Goal: Task Accomplishment & Management: Manage account settings

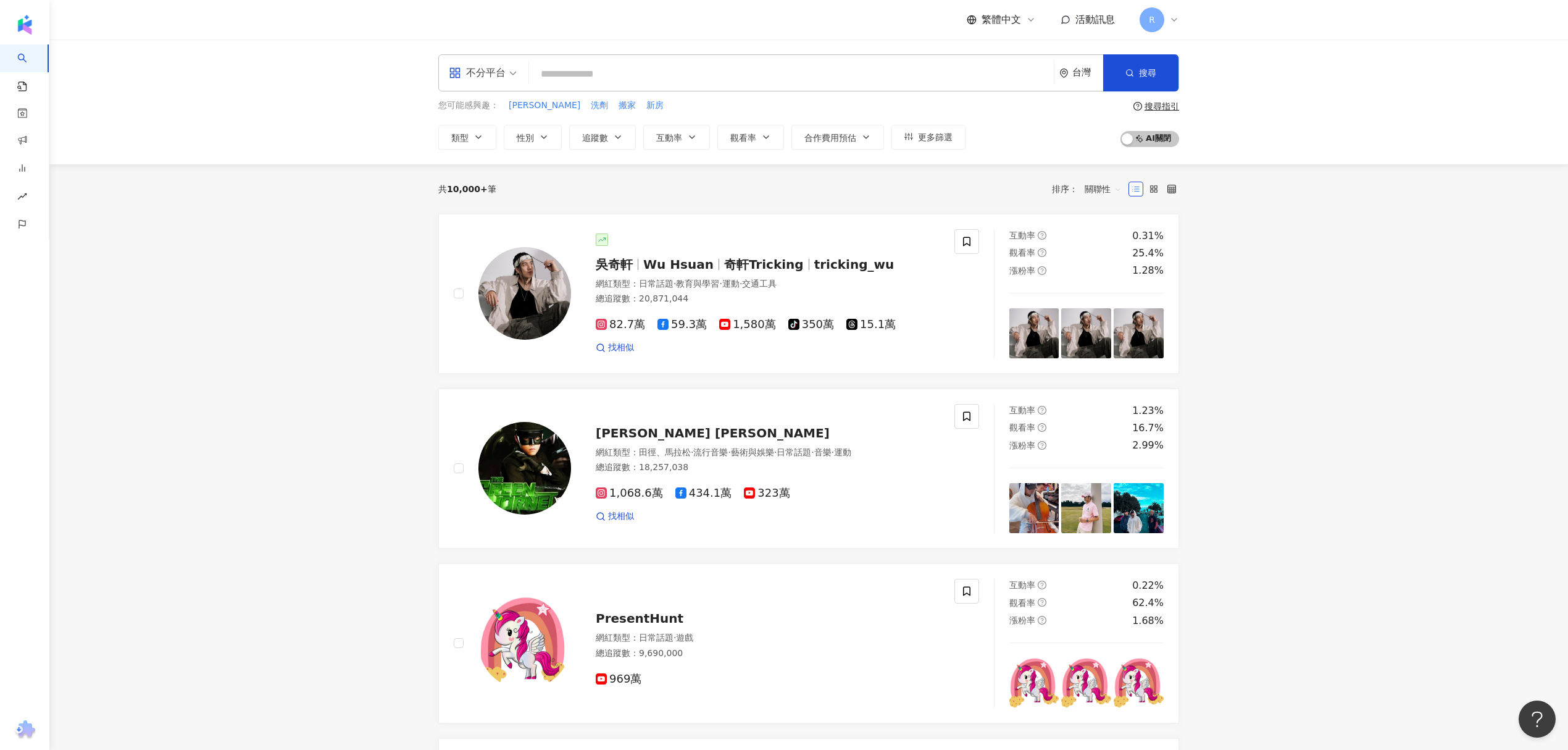
click at [1095, 16] on span "活動訊息" at bounding box center [1095, 19] width 39 height 12
click at [1161, 19] on span "R" at bounding box center [1152, 19] width 24 height 24
click at [64, 147] on link "商案媒合" at bounding box center [39, 149] width 50 height 13
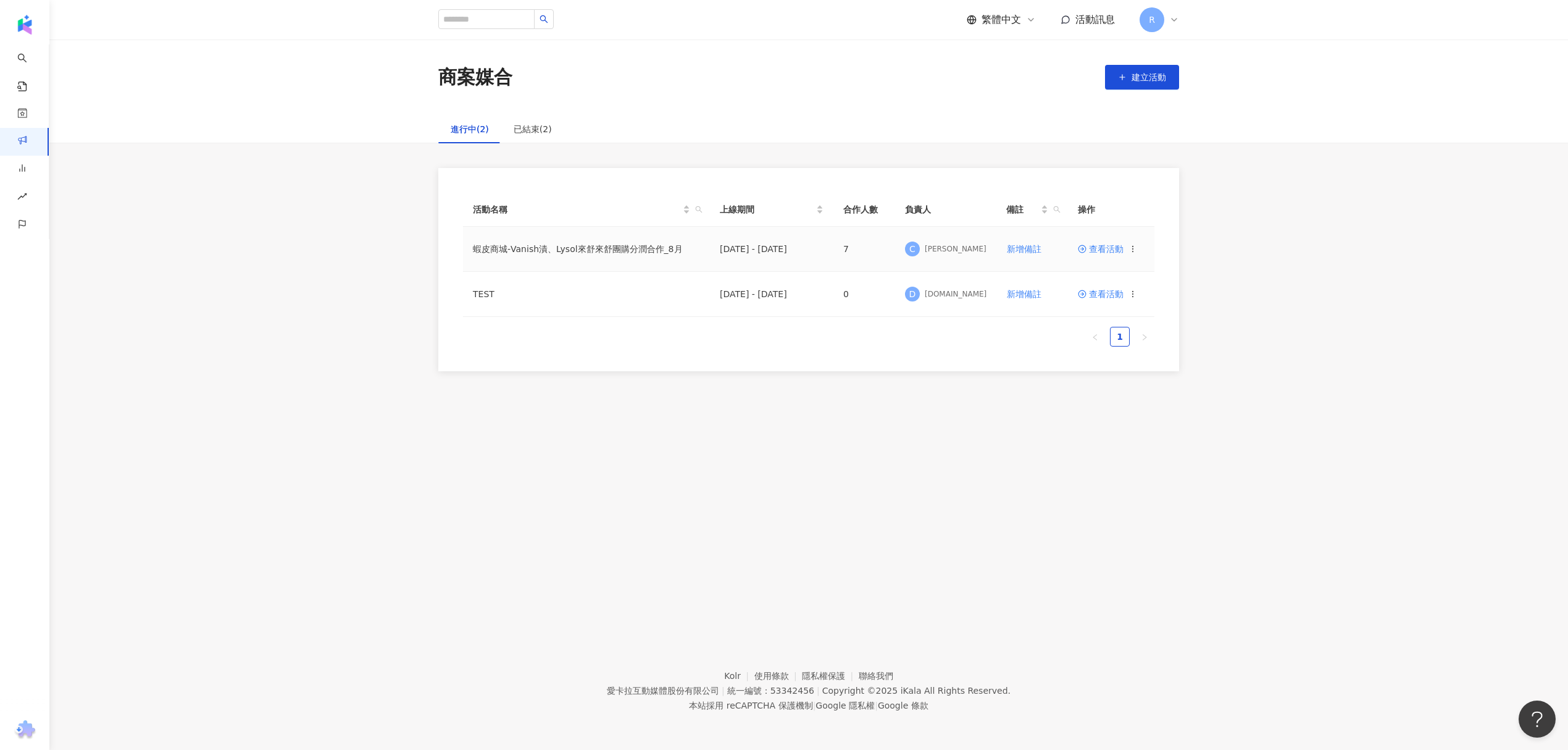
drag, startPoint x: 666, startPoint y: 241, endPoint x: 867, endPoint y: 248, distance: 201.1
click at [670, 241] on td "蝦皮商城-Vanish漬、Lysol來舒來舒團購分潤合作_8月" at bounding box center [586, 249] width 247 height 45
click at [821, 248] on td "[DATE] - [DATE]" at bounding box center [772, 249] width 124 height 45
click at [1085, 248] on icon at bounding box center [1082, 249] width 9 height 9
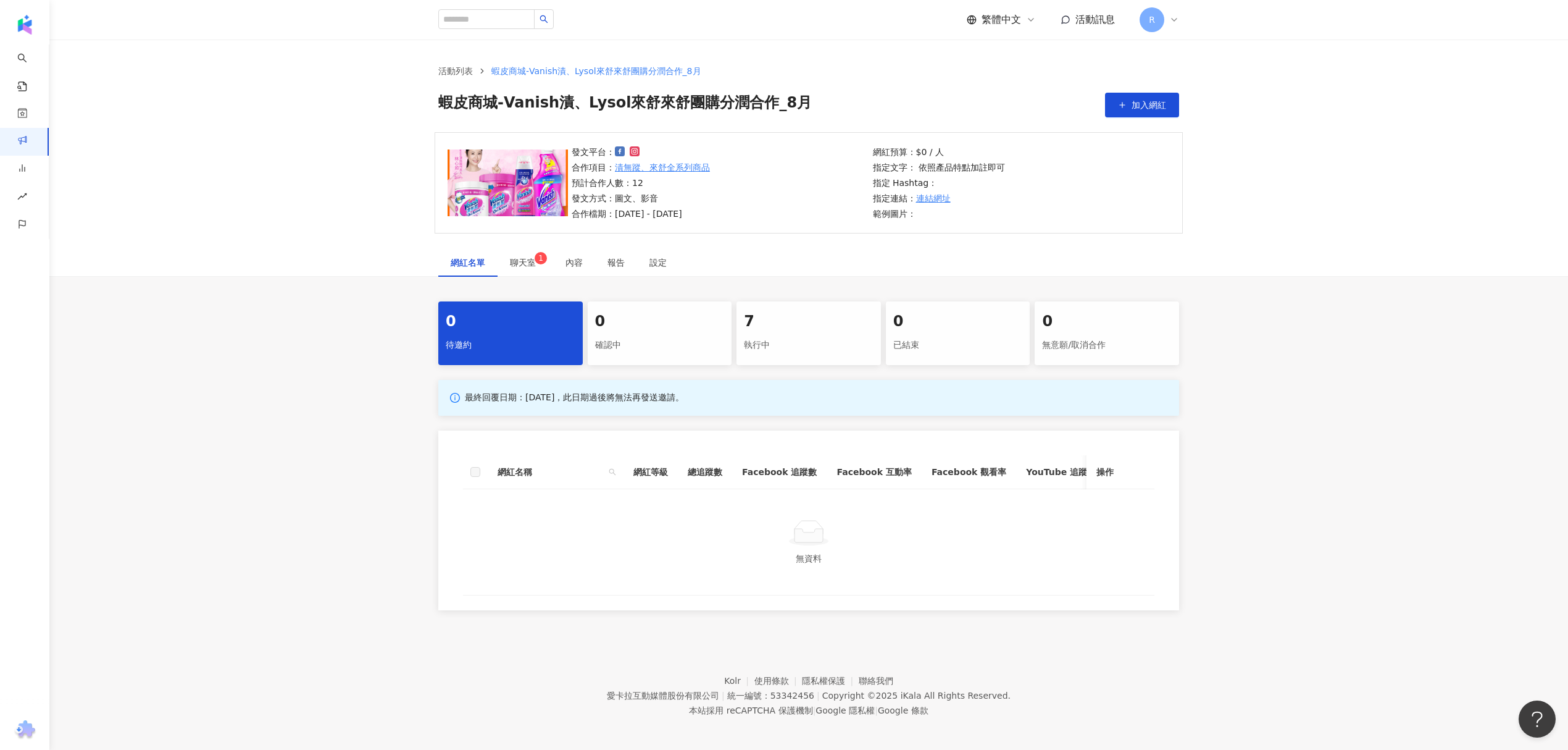
click at [770, 328] on div "7" at bounding box center [809, 322] width 130 height 21
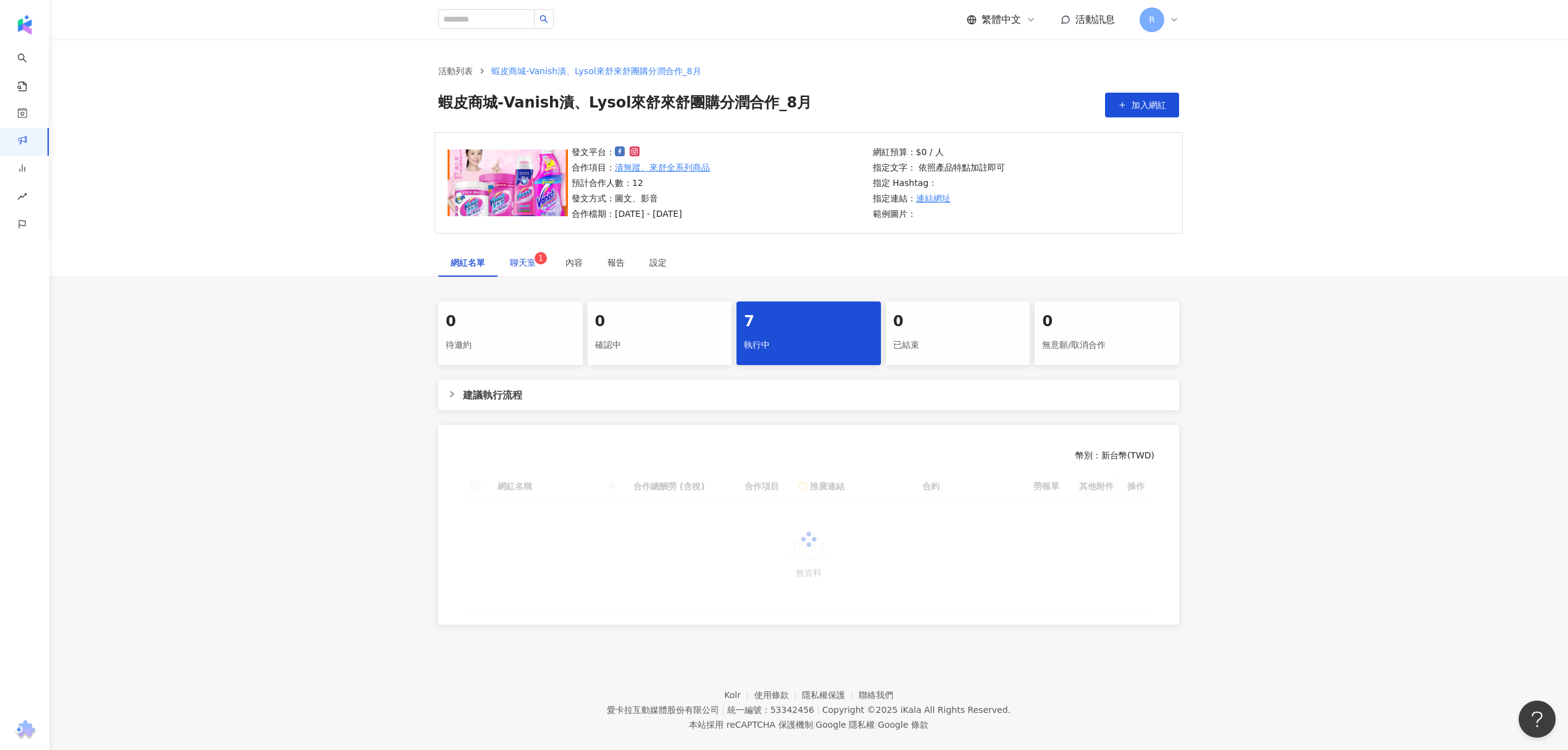
click at [541, 259] on span "1" at bounding box center [541, 259] width 5 height 9
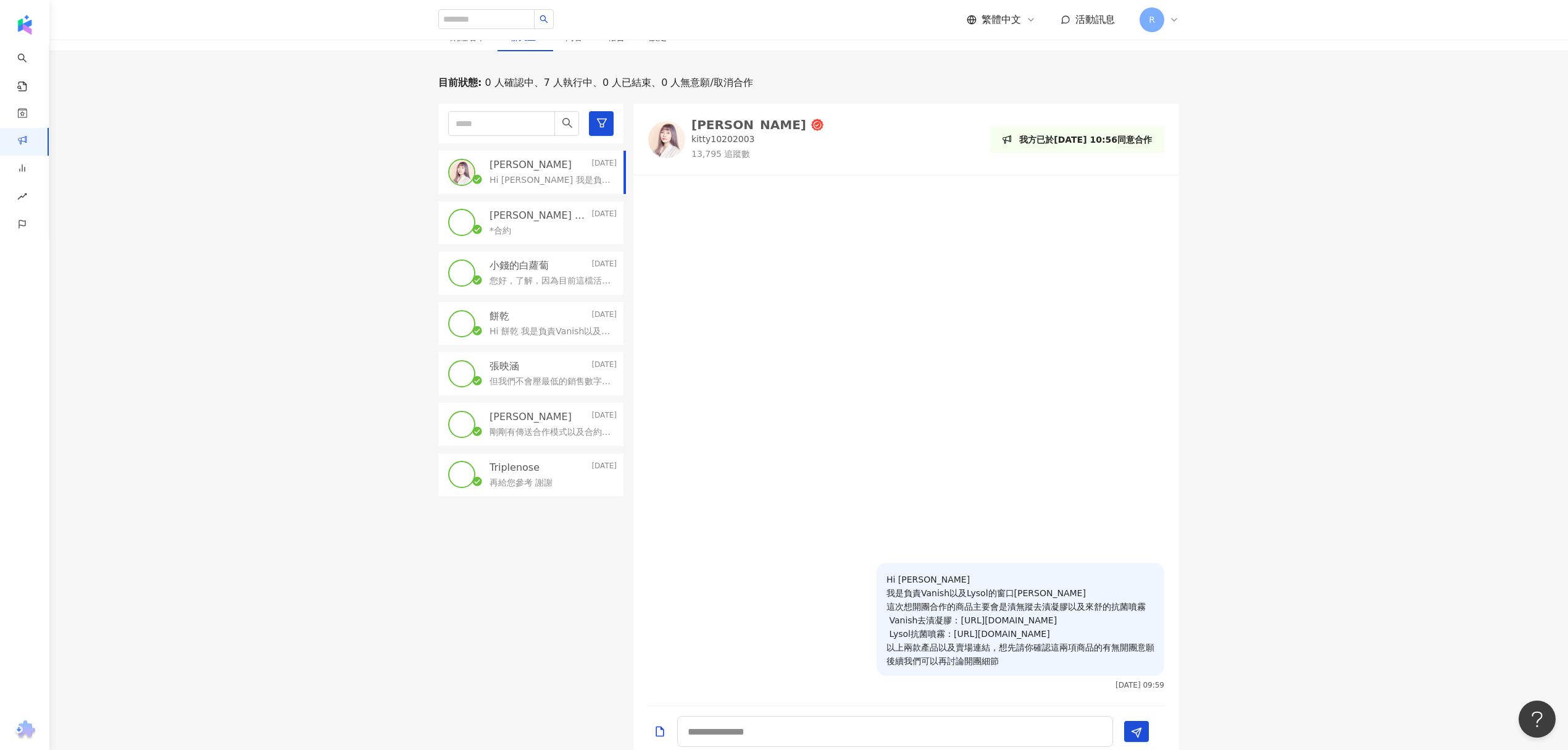
scroll to position [206, 0]
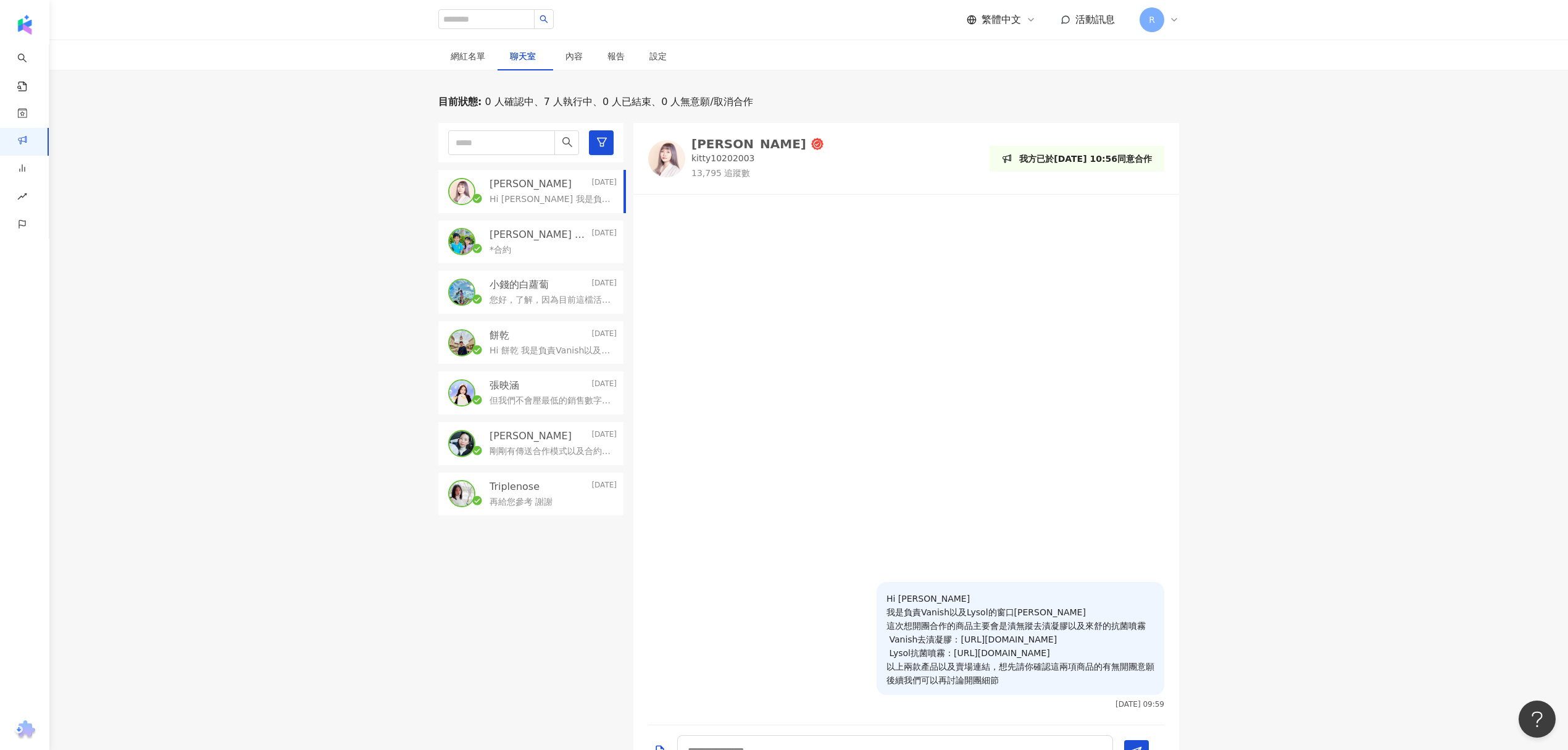
click at [511, 204] on p "Hi [PERSON_NAME] 我是負責Vanish以及Lysol的窗口[PERSON_NAME] 這次想開團合作的商品主要會是漬無蹤去漬凝膠以及來舒的抗菌…" at bounding box center [550, 199] width 122 height 13
click at [518, 240] on p "[PERSON_NAME] and [PERSON_NAME]" at bounding box center [539, 235] width 99 height 13
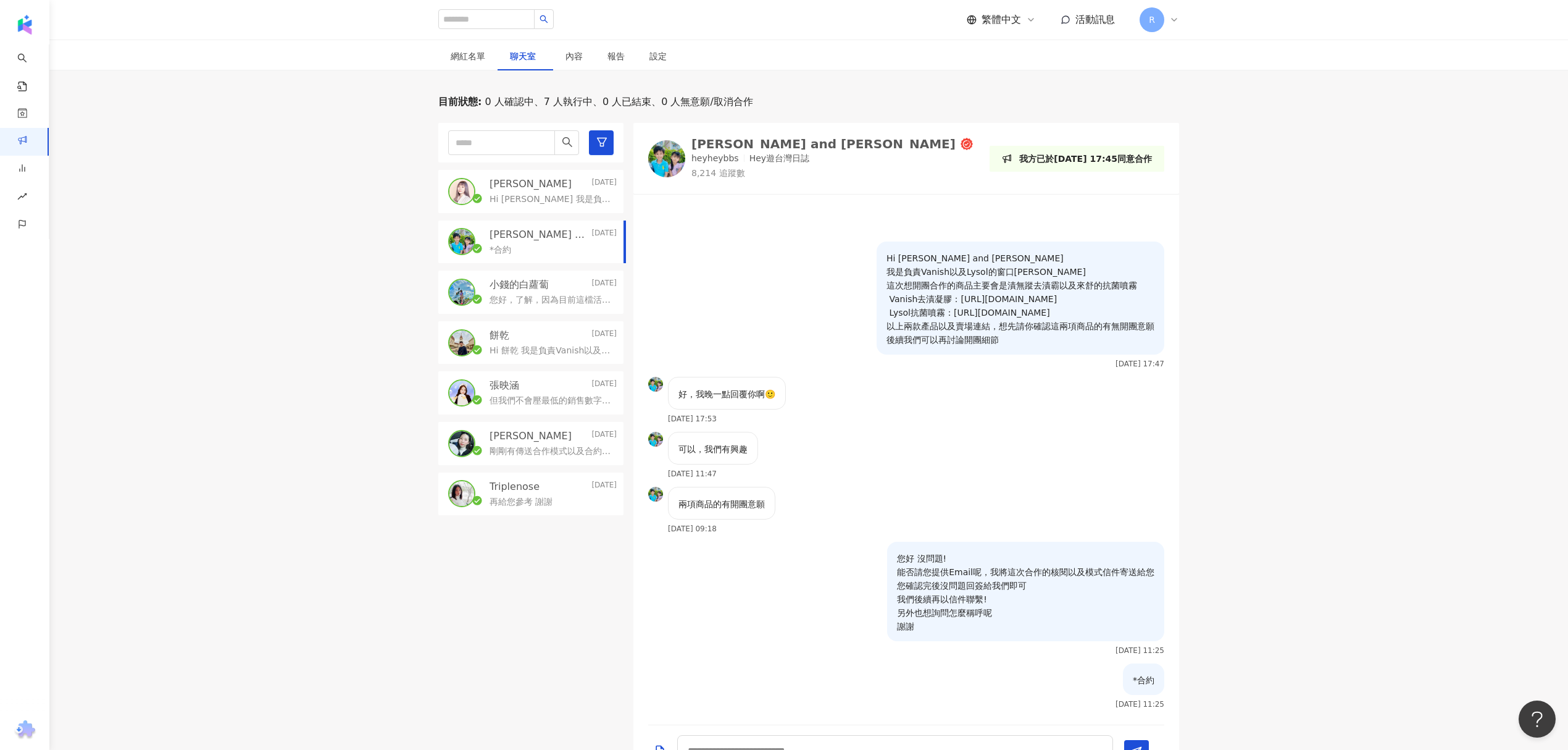
click at [554, 288] on div "小錢的白蘿蔔 [DATE]" at bounding box center [553, 285] width 127 height 13
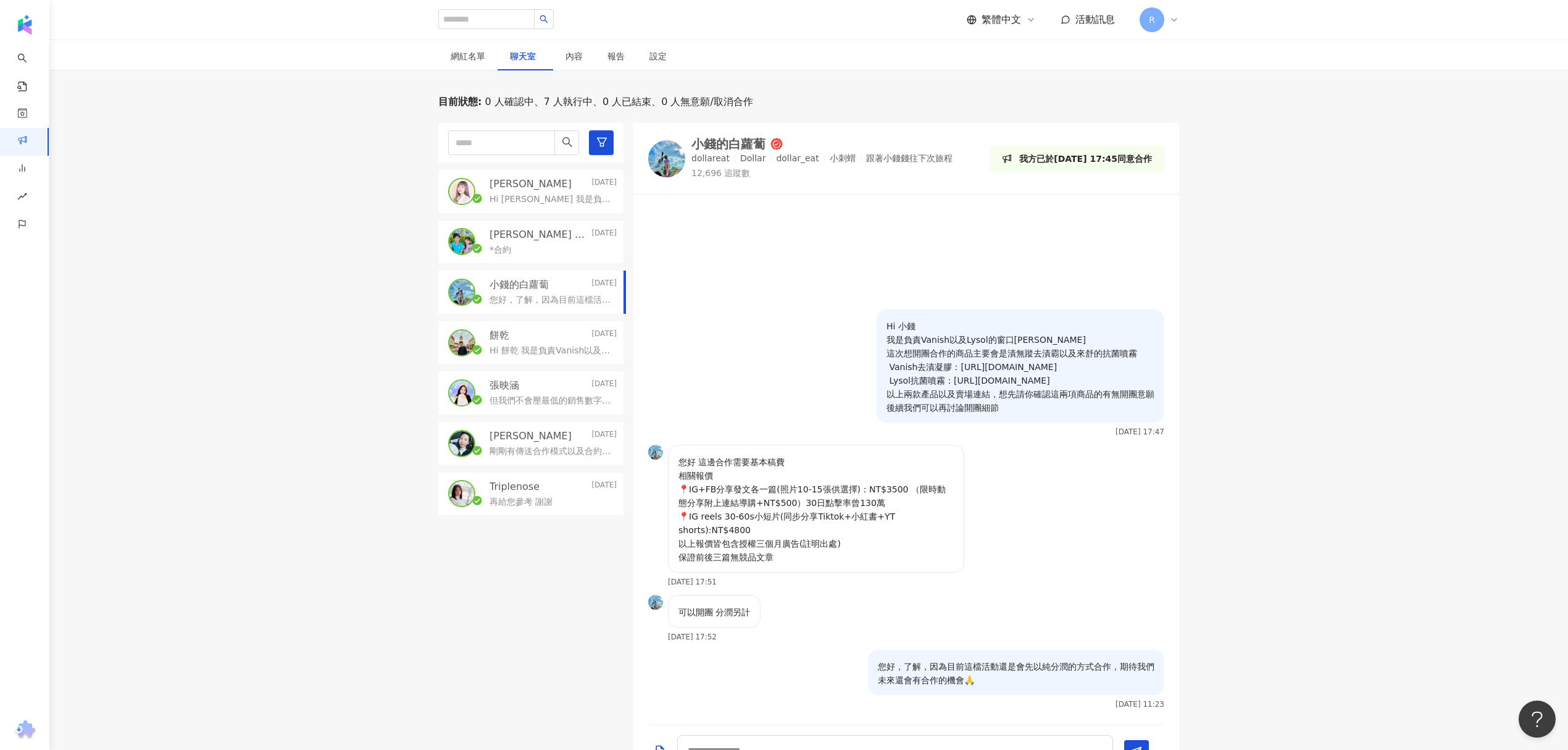
click at [553, 345] on p "Hi 餅乾 我是負責Vanish以及Lysol的窗口[PERSON_NAME] 這次想開團合作的商品主要會是漬無蹤去漬凝膠以及來舒的抗菌噴霧 Vanish去漬…" at bounding box center [550, 351] width 122 height 13
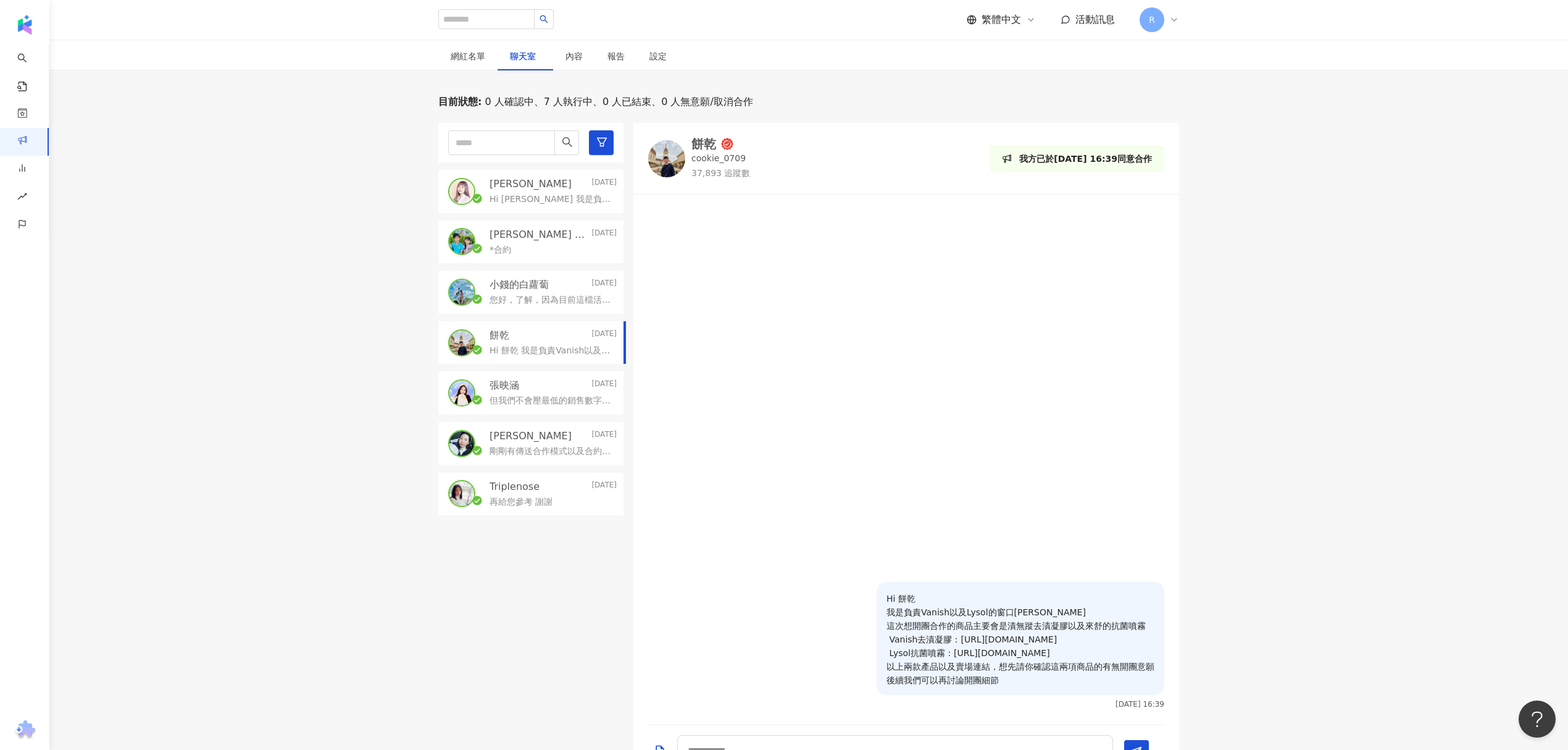
click at [536, 206] on div "[PERSON_NAME]Ivy [DATE] Hi [PERSON_NAME] 我是負責Vanish以及Lysol的窗口[PERSON_NAME] 這次想開…" at bounding box center [531, 191] width 185 height 43
click at [529, 454] on p "剛剛有傳送合作模式以及合約內容給您囉 後續合作模式上有任何疑問可以直接在這邊詢問!" at bounding box center [550, 451] width 122 height 13
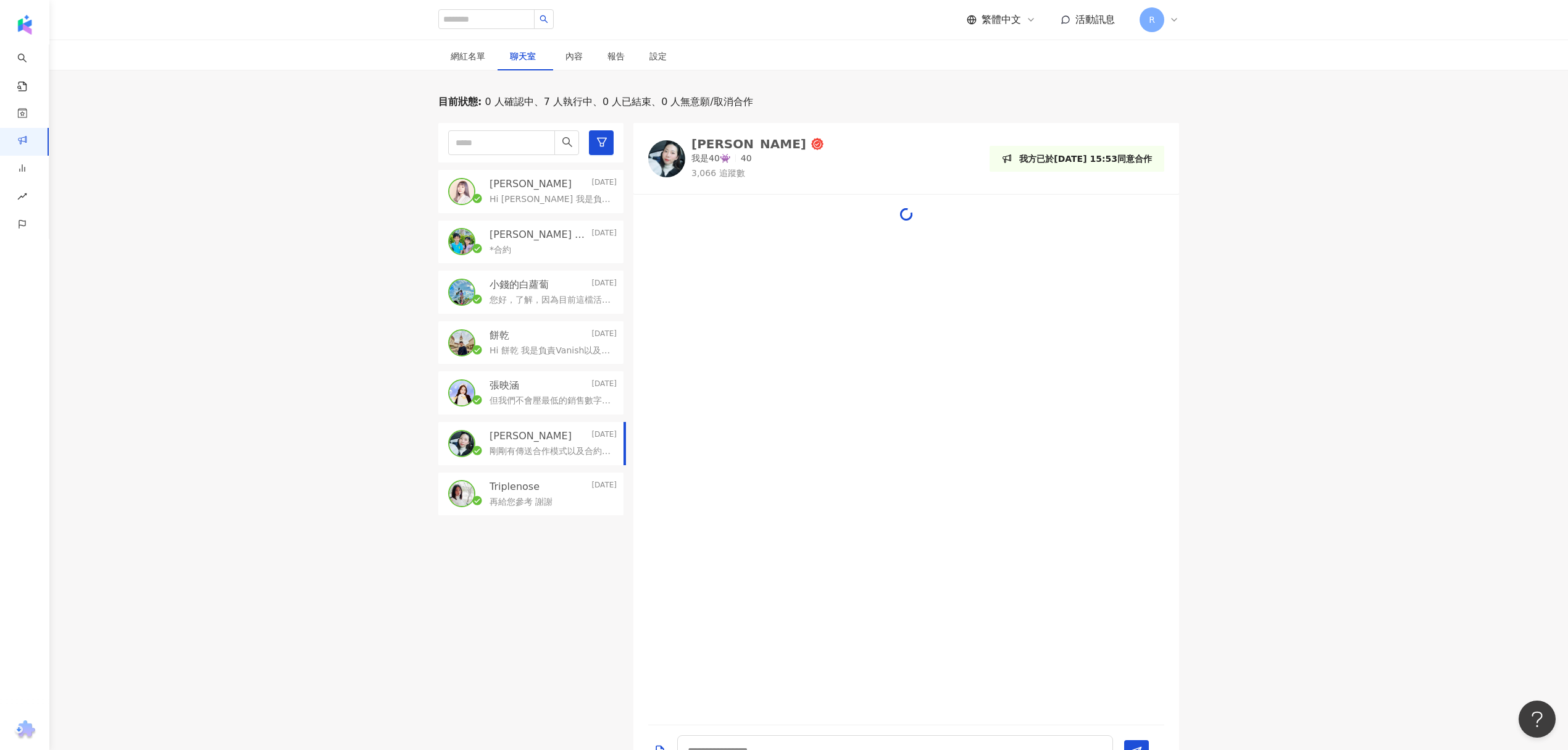
click at [533, 228] on p "[PERSON_NAME] and [PERSON_NAME]" at bounding box center [539, 235] width 99 height 13
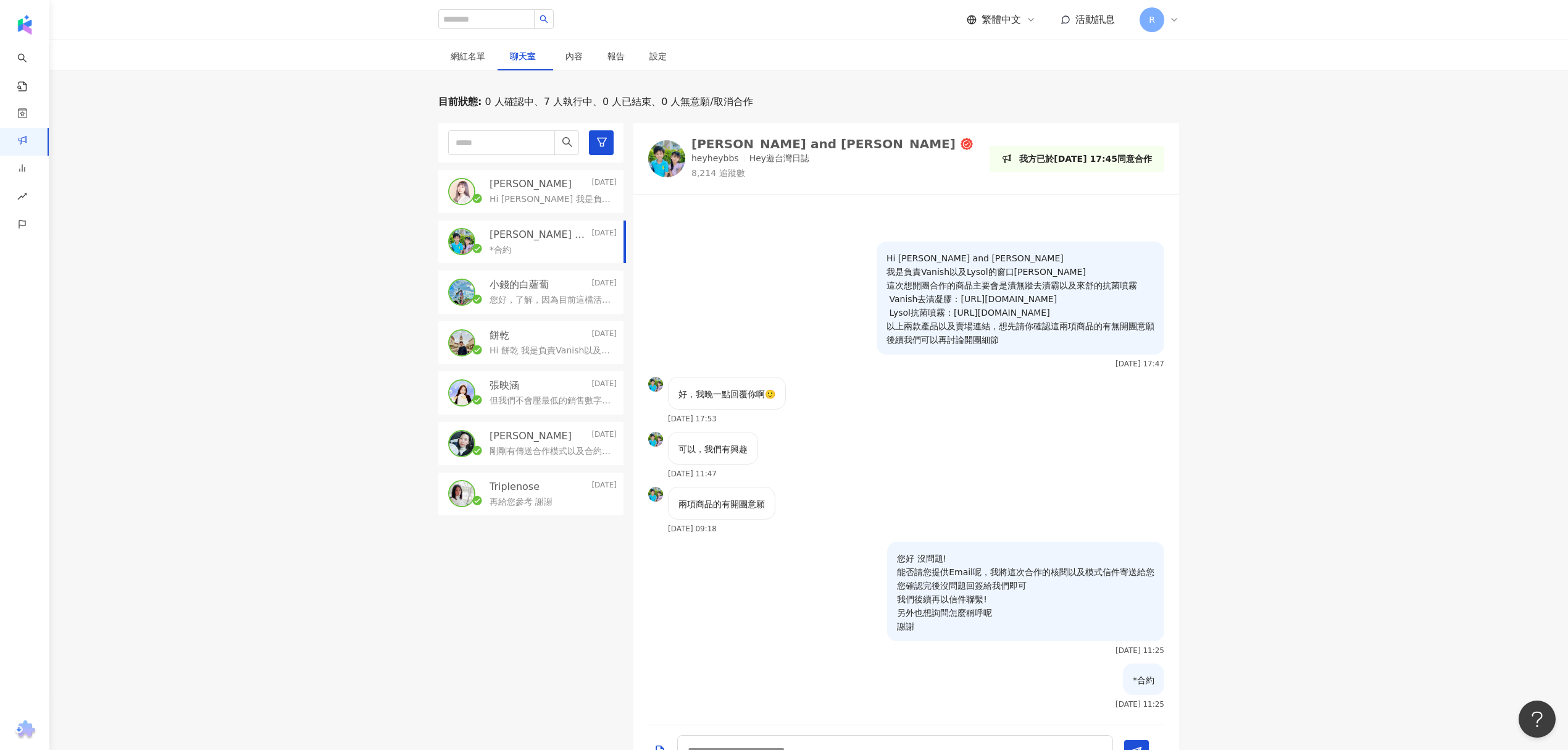
drag, startPoint x: 536, startPoint y: 191, endPoint x: 539, endPoint y: 162, distance: 29.2
click at [536, 190] on div "[PERSON_NAME]Ivy [DATE] Hi [PERSON_NAME] 我是負責Vanish以及Lysol的窗口[PERSON_NAME] 這次想開…" at bounding box center [553, 191] width 127 height 28
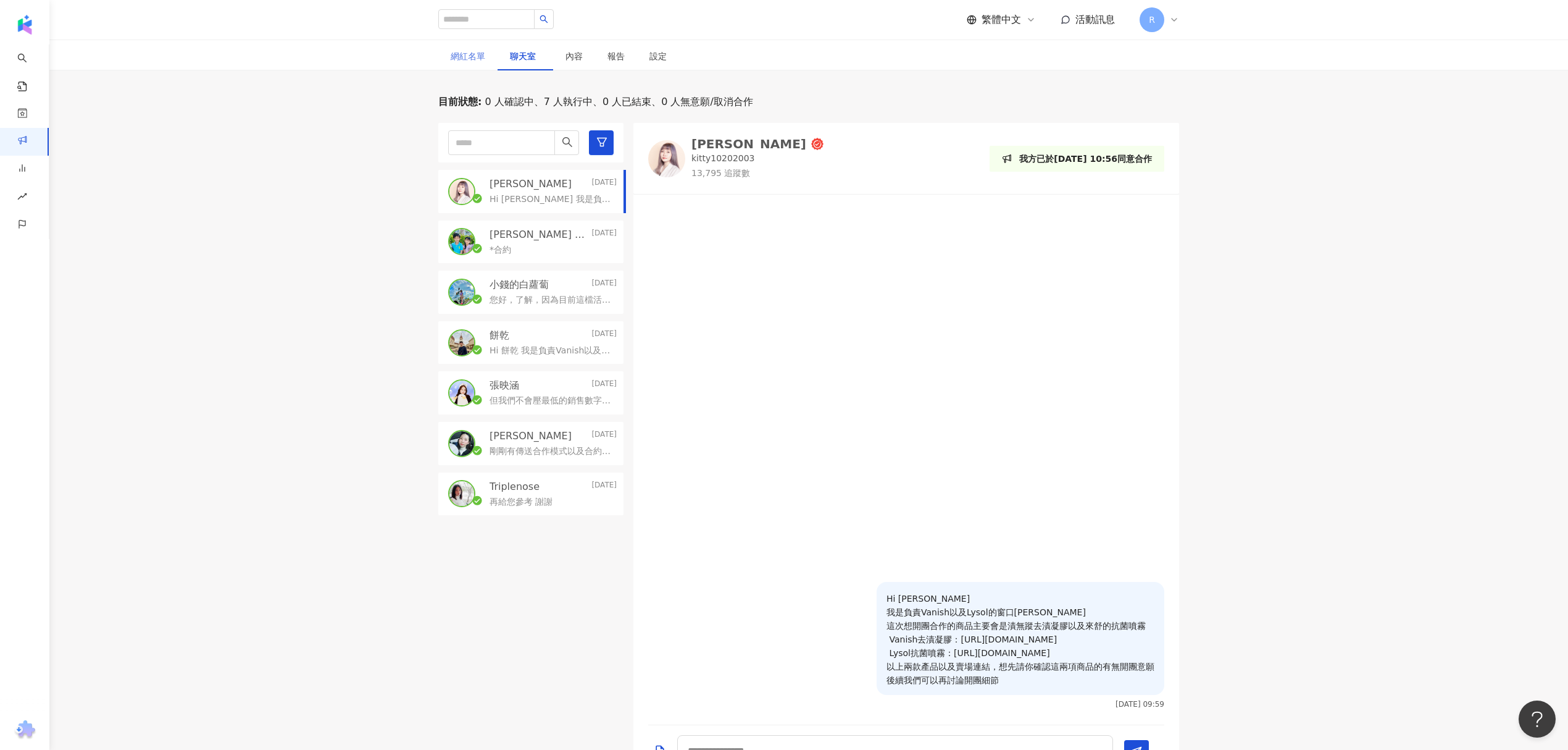
click at [487, 57] on div "網紅名單" at bounding box center [468, 56] width 59 height 28
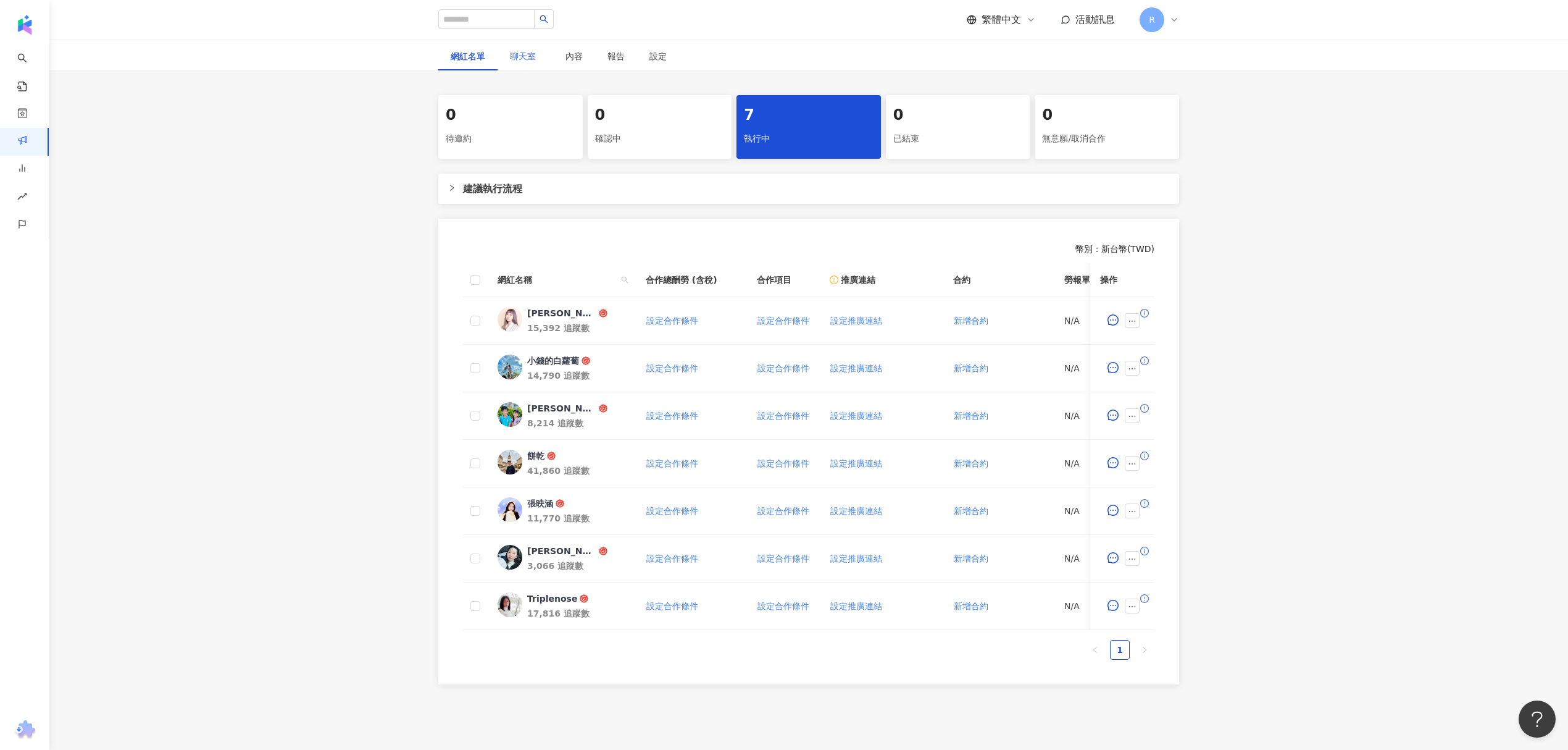
drag, startPoint x: 963, startPoint y: 122, endPoint x: 970, endPoint y: 125, distance: 7.6
click at [970, 125] on div "0" at bounding box center [958, 116] width 130 height 21
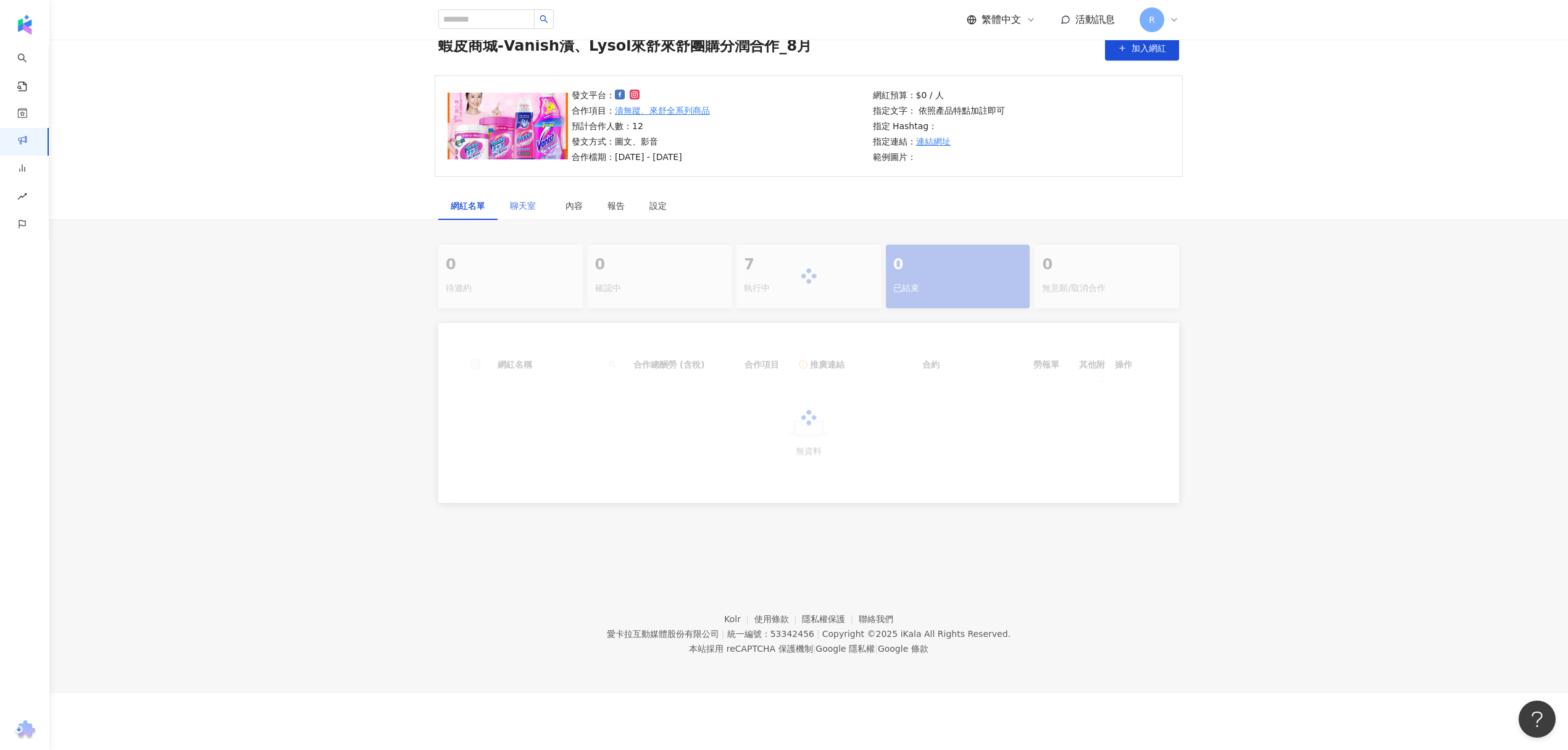
scroll to position [57, 0]
click at [844, 127] on div "發文平台： 合作項目： 漬無蹤、來舒全系列商品 預計合作人數：12 發文方式：圖文、影音 合作檔期：[DATE] - [DATE]" at bounding box center [718, 126] width 301 height 76
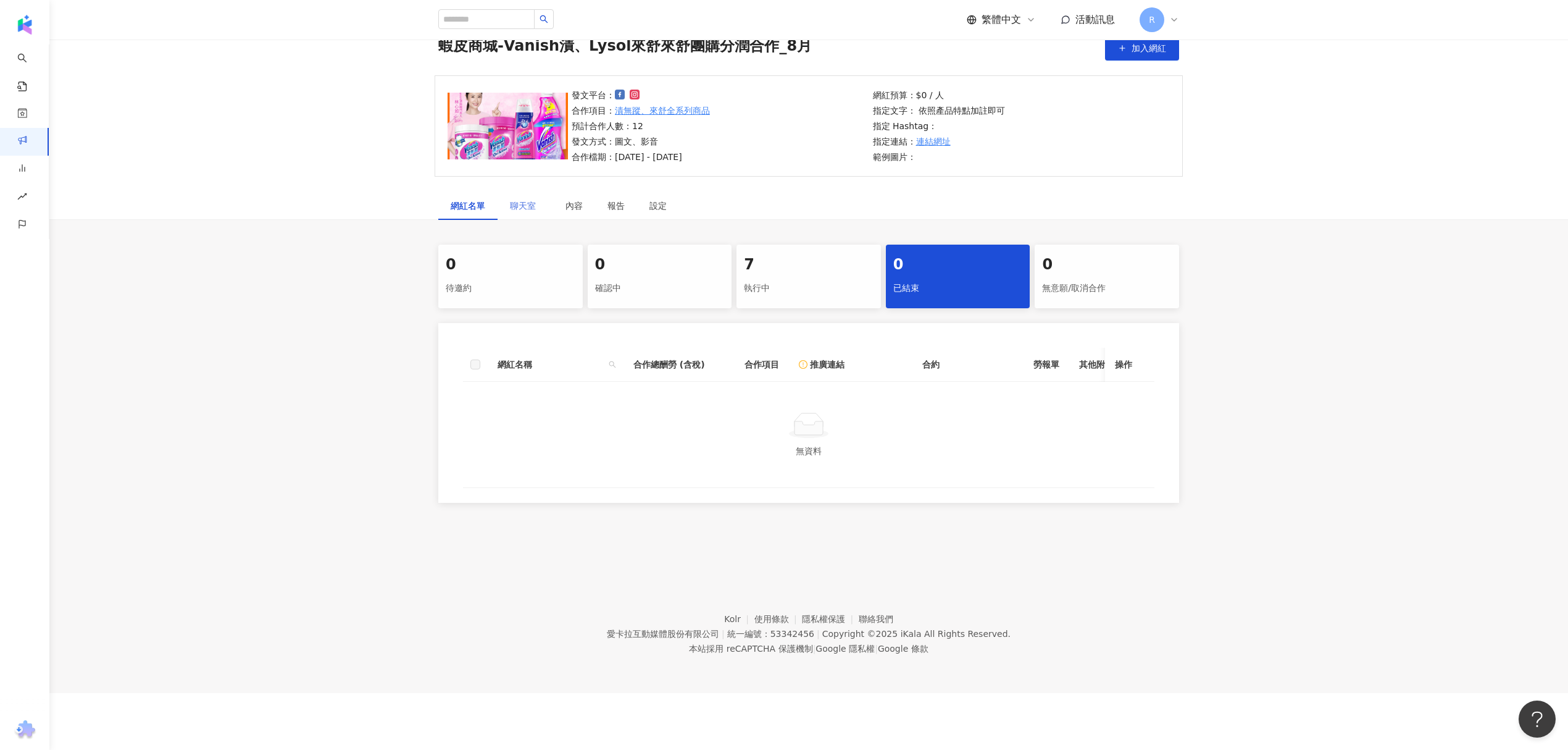
click at [811, 297] on div "執行中" at bounding box center [809, 288] width 130 height 21
